Goal: Task Accomplishment & Management: Use online tool/utility

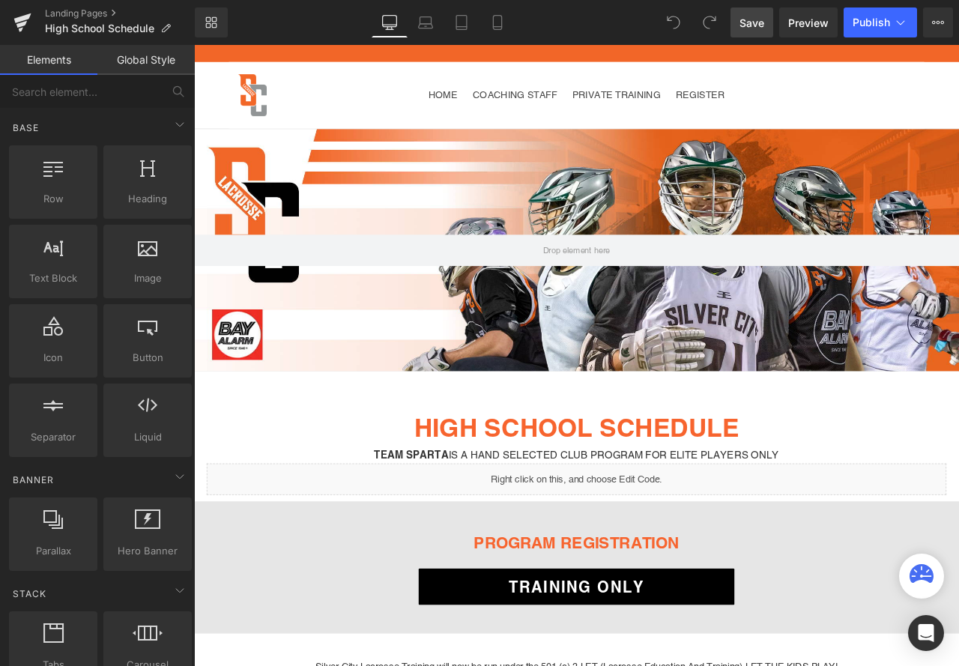
click at [740, 21] on span "Save" at bounding box center [751, 23] width 25 height 16
click at [635, 79] on div at bounding box center [519, 78] width 264 height 42
click at [823, 29] on span "Preview" at bounding box center [808, 23] width 40 height 16
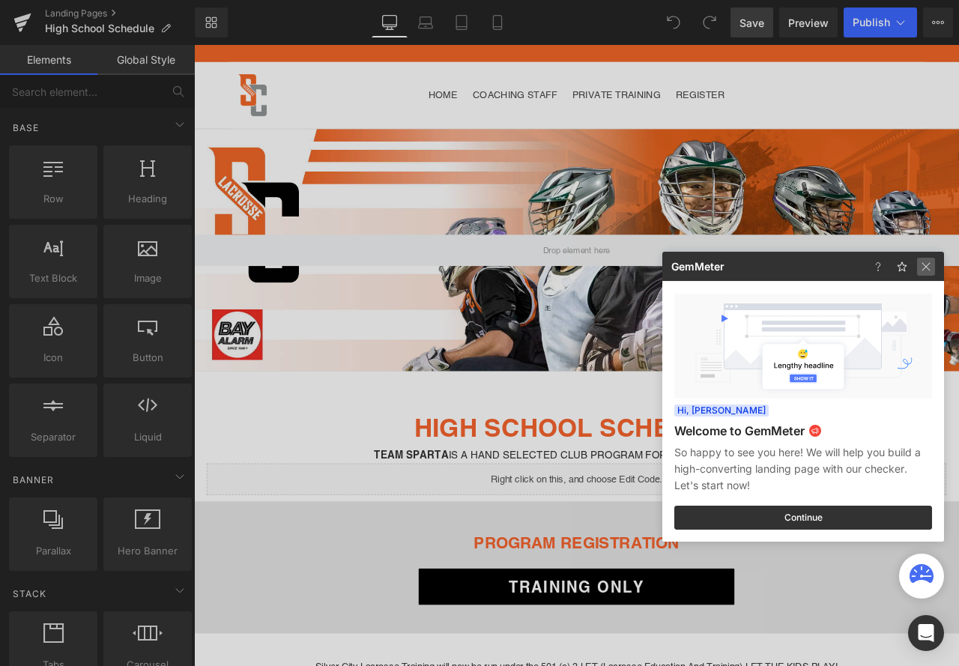
click at [922, 264] on img at bounding box center [926, 267] width 18 height 18
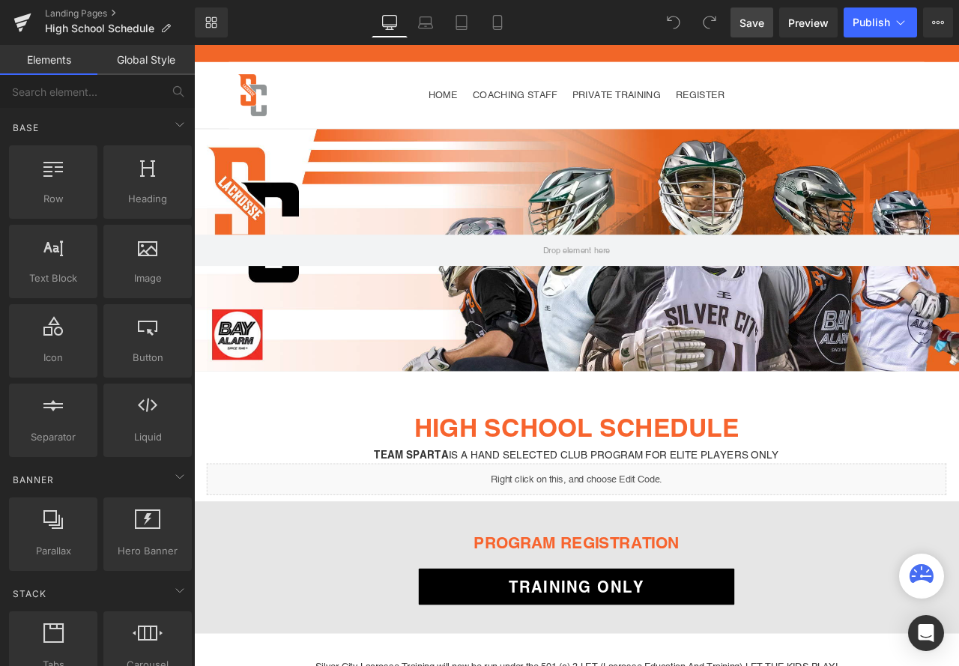
click at [755, 34] on link "Save" at bounding box center [751, 22] width 43 height 30
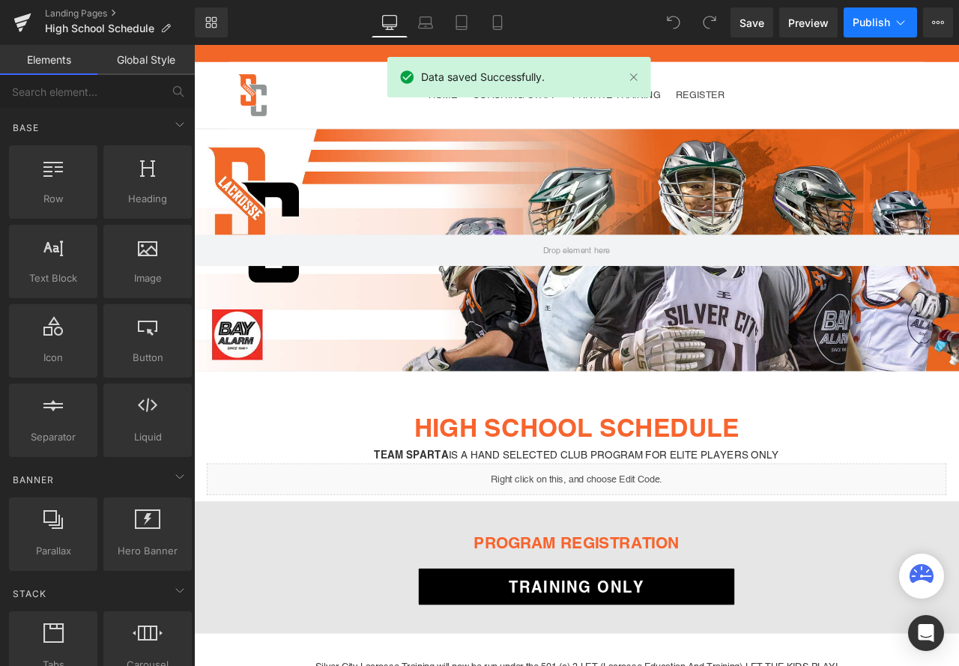
click at [868, 19] on span "Publish" at bounding box center [870, 22] width 37 height 12
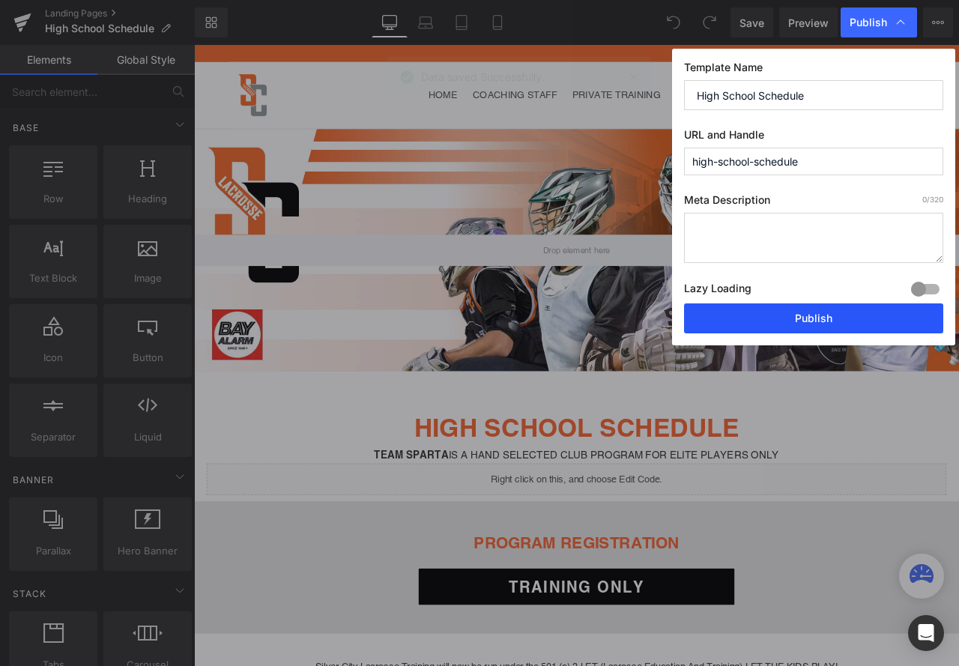
click at [779, 319] on button "Publish" at bounding box center [813, 318] width 259 height 30
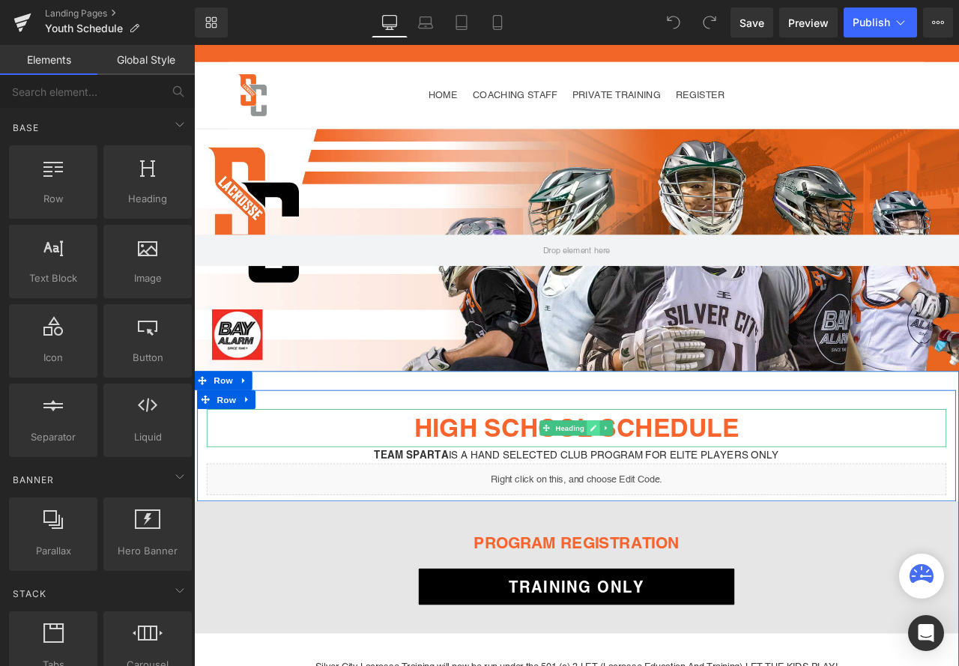
click at [664, 498] on icon at bounding box center [667, 498] width 7 height 7
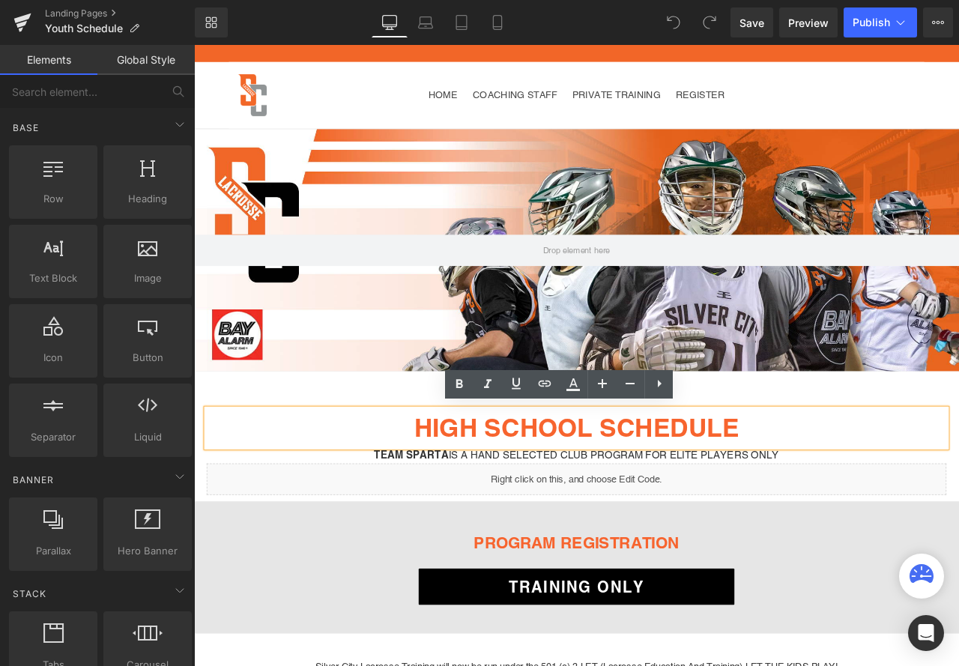
click at [656, 496] on font "HIGH SCHOOL SCHEDULE" at bounding box center [647, 498] width 385 height 35
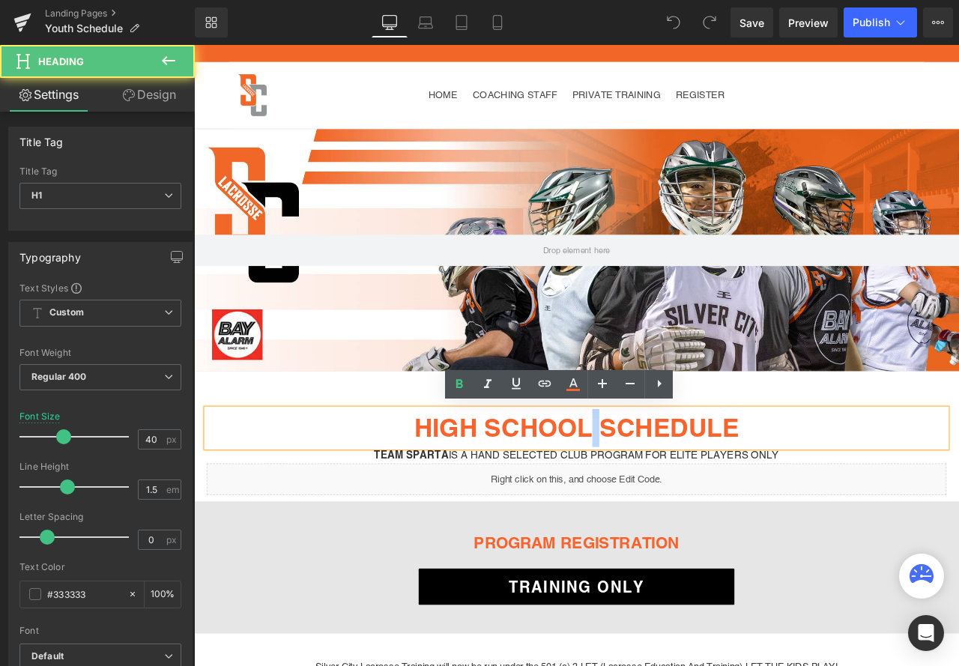
click at [656, 496] on font "HIGH SCHOOL SCHEDULE" at bounding box center [647, 498] width 385 height 35
click at [640, 503] on font "HIGH SCHOOL SCHEDULE" at bounding box center [647, 498] width 385 height 35
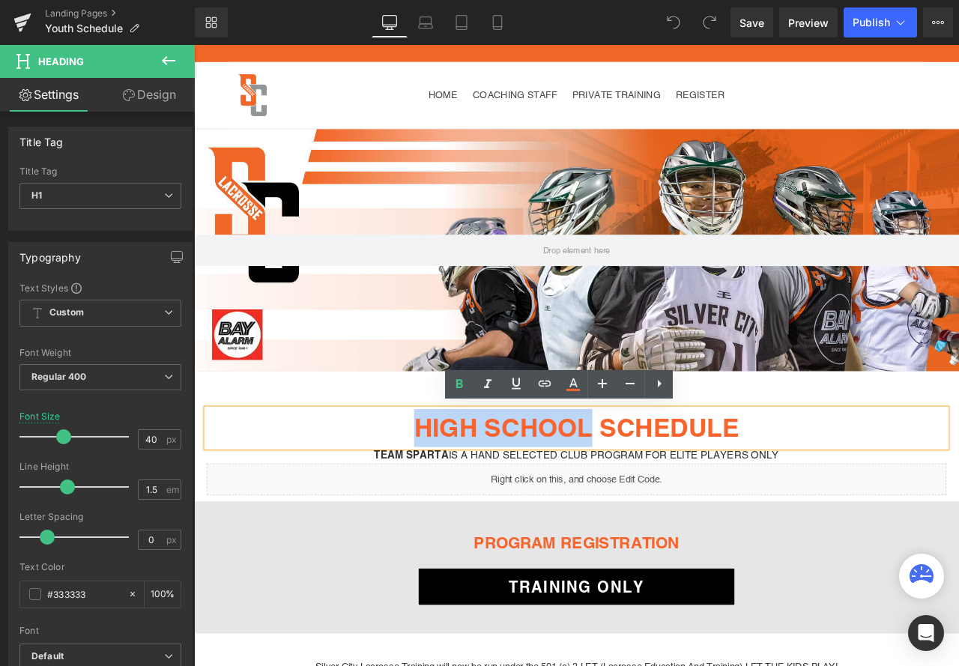
drag, startPoint x: 657, startPoint y: 498, endPoint x: 456, endPoint y: 496, distance: 200.8
click at [456, 496] on font "HIGH SCHOOL SCHEDULE" at bounding box center [647, 498] width 385 height 35
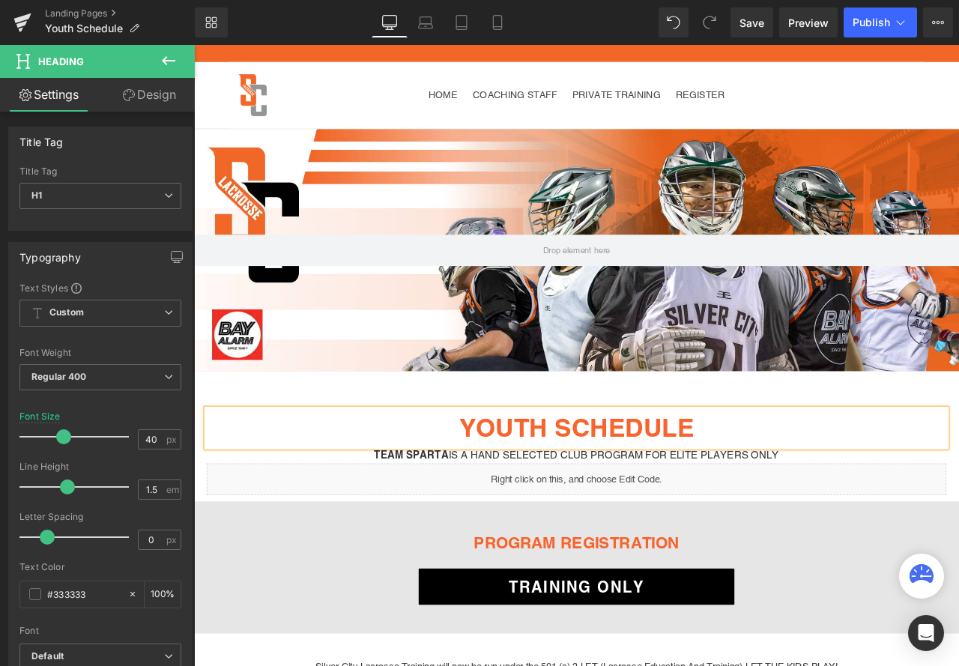
click at [781, 494] on h1 "YOUTH SCHEDULE" at bounding box center [647, 498] width 876 height 45
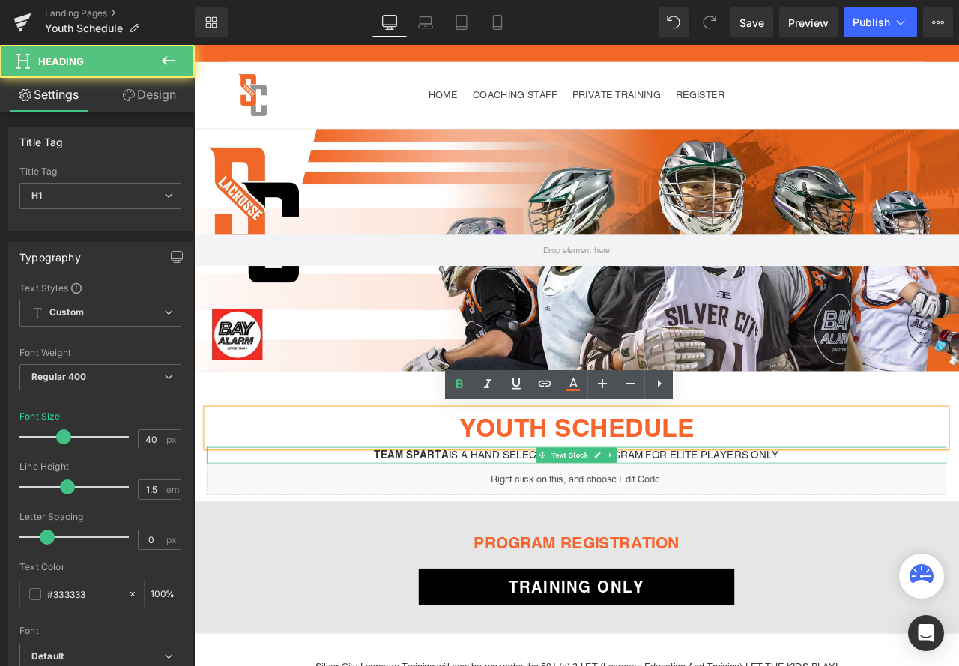
click at [786, 527] on p "Team SPARTA is a Hand Selected Club Program for Elite Players Only" at bounding box center [647, 530] width 876 height 19
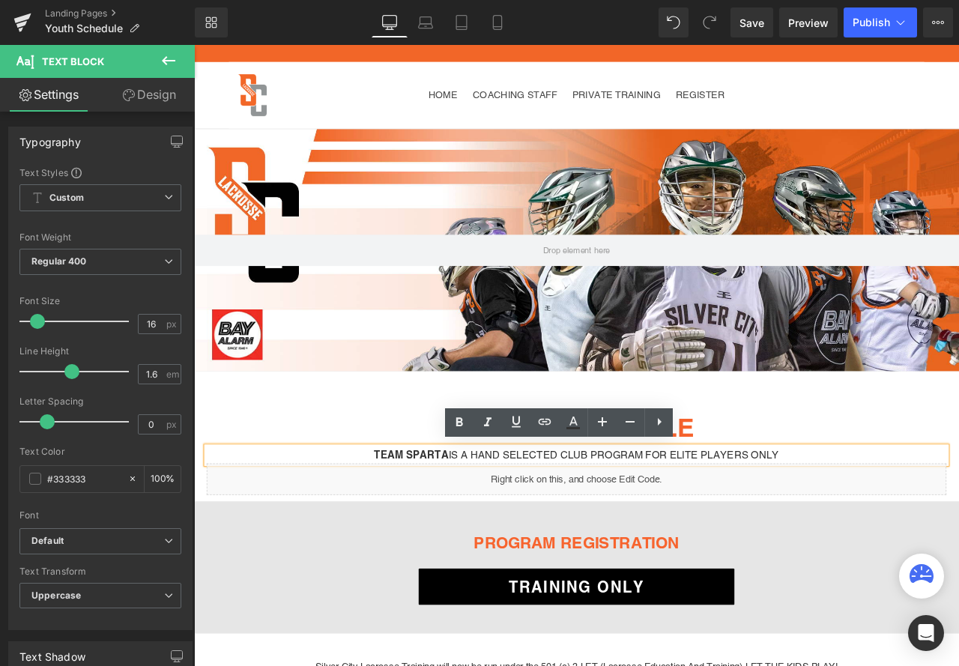
click at [958, 441] on div "YOUTH SCHEDULE Heading Team SPARTA is a Hand Selected Club Program for Elite Pl…" at bounding box center [647, 590] width 906 height 318
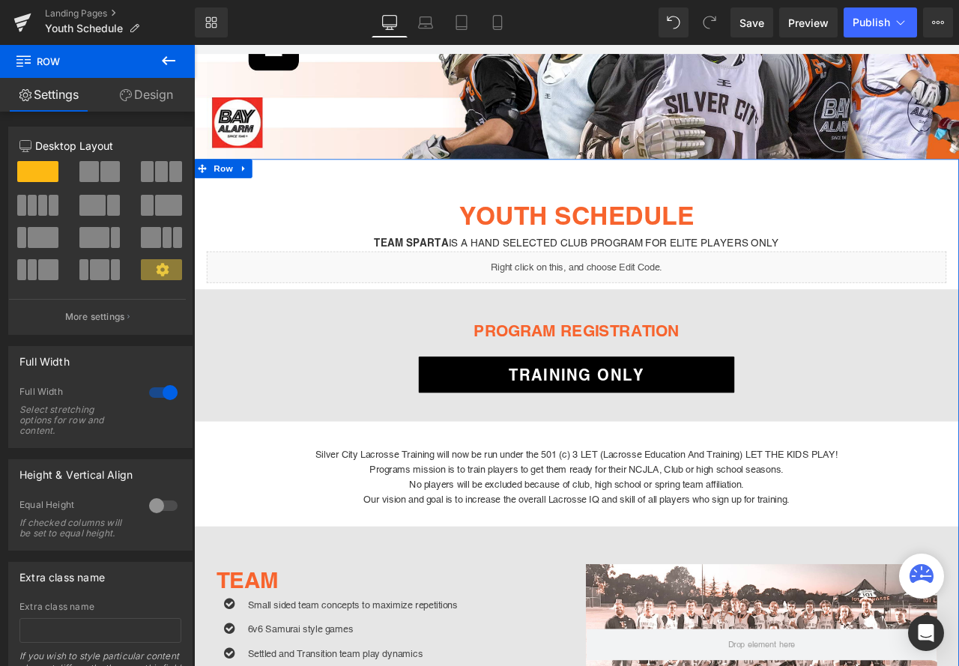
scroll to position [150, 0]
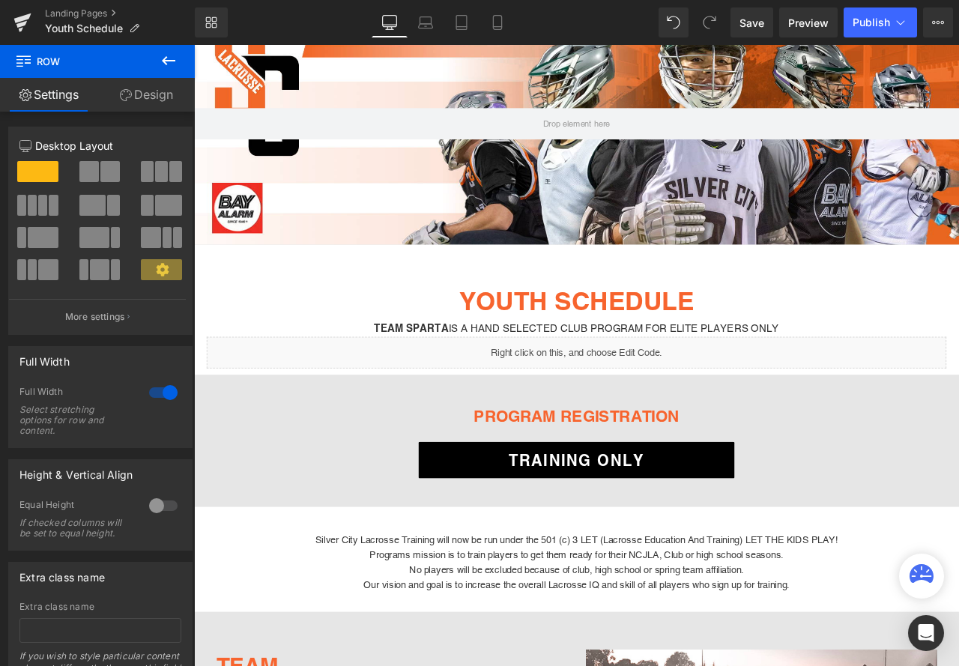
drag, startPoint x: 744, startPoint y: 25, endPoint x: 745, endPoint y: 37, distance: 12.0
click at [744, 25] on span "Save" at bounding box center [751, 23] width 25 height 16
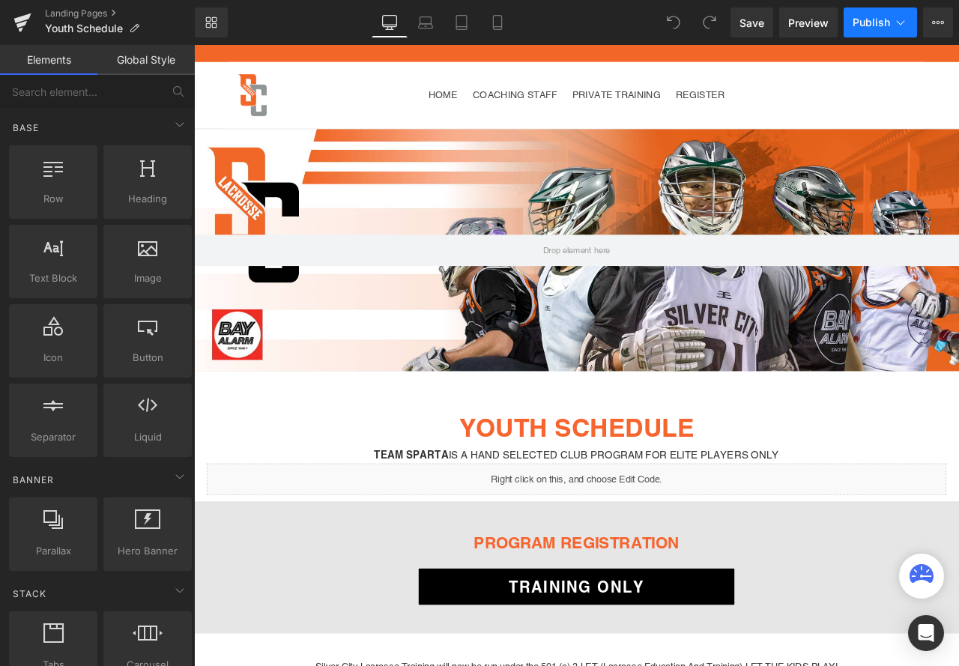
click at [866, 26] on span "Publish" at bounding box center [870, 22] width 37 height 12
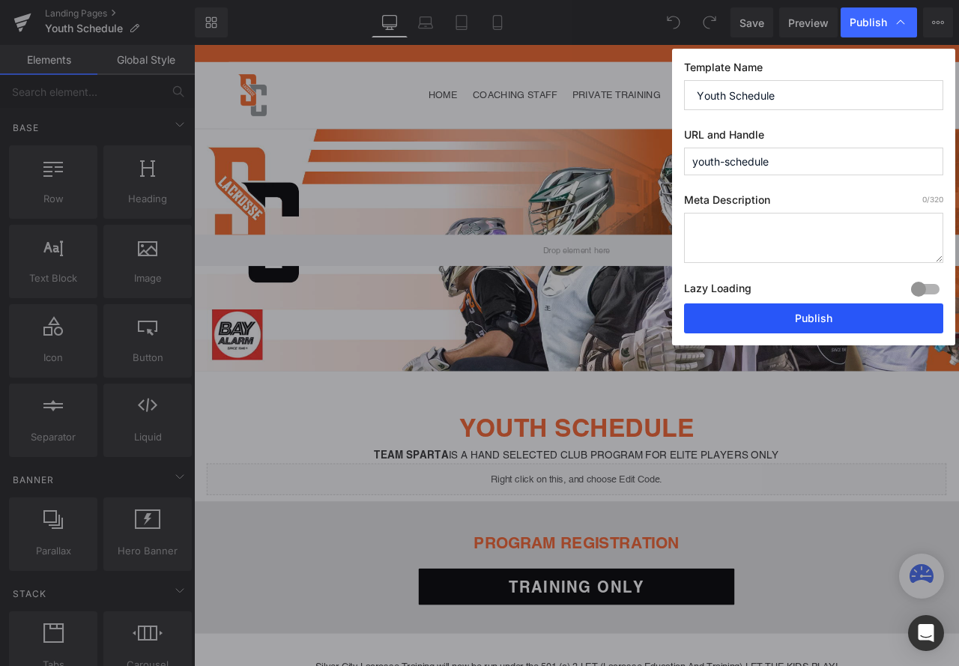
click at [806, 320] on button "Publish" at bounding box center [813, 318] width 259 height 30
